Goal: Check status: Check status

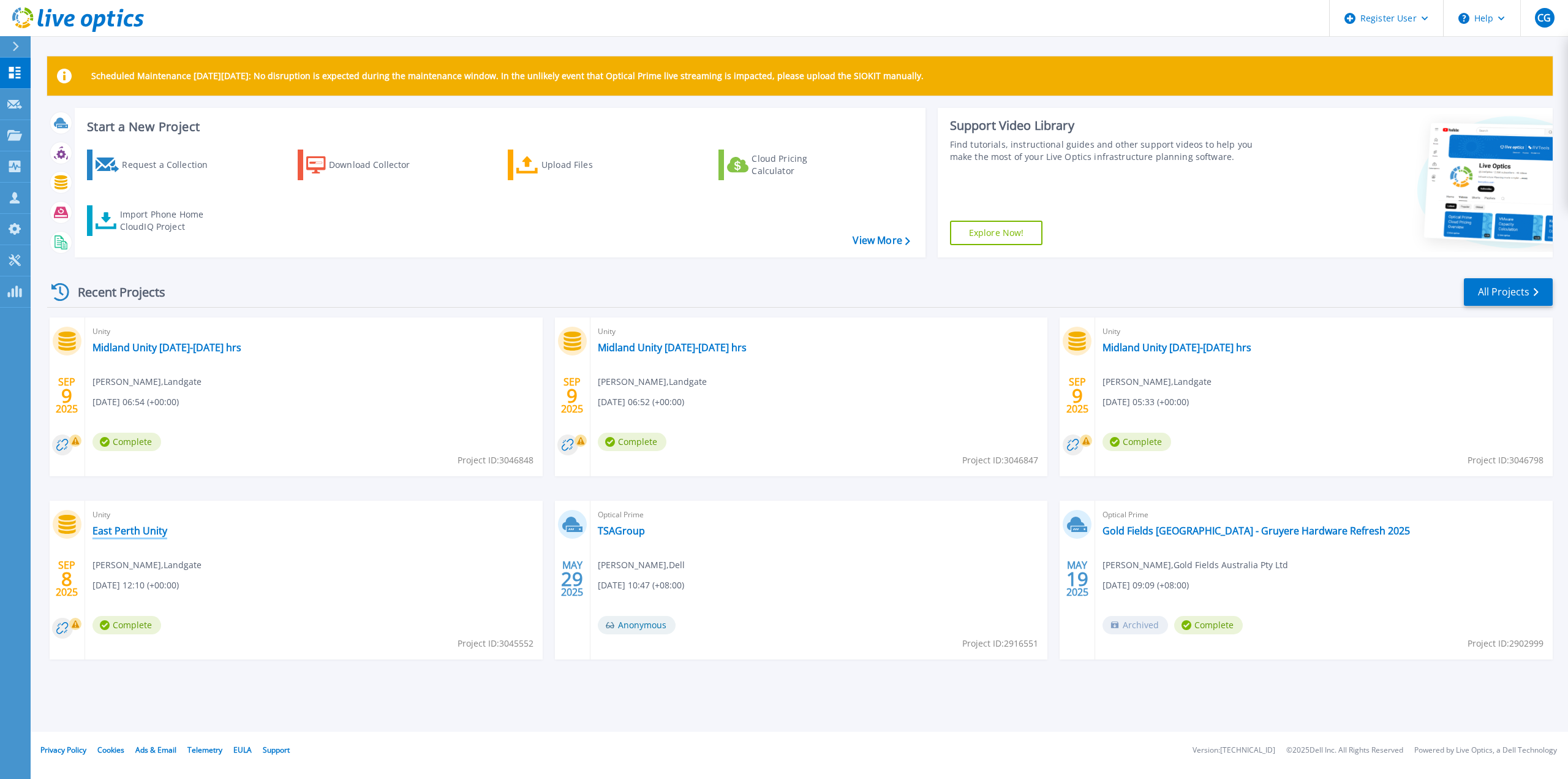
click at [140, 533] on link "East Perth Unity" at bounding box center [130, 531] width 75 height 12
click at [188, 347] on link "Midland Unity [DATE]-[DATE] hrs" at bounding box center [167, 347] width 149 height 12
click at [657, 352] on link "Midland Unity [DATE]-[DATE] hrs" at bounding box center [672, 347] width 149 height 12
click at [1160, 349] on link "Midland Unity [DATE]-[DATE] hrs" at bounding box center [1177, 347] width 149 height 12
click at [146, 530] on link "East Perth Unity" at bounding box center [130, 531] width 75 height 12
